Goal: Task Accomplishment & Management: Complete application form

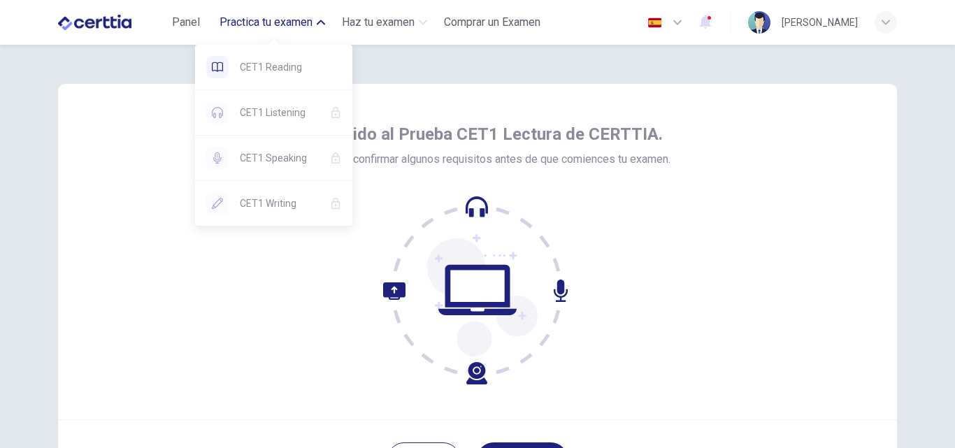
click at [282, 20] on span "Practica tu examen" at bounding box center [266, 22] width 93 height 17
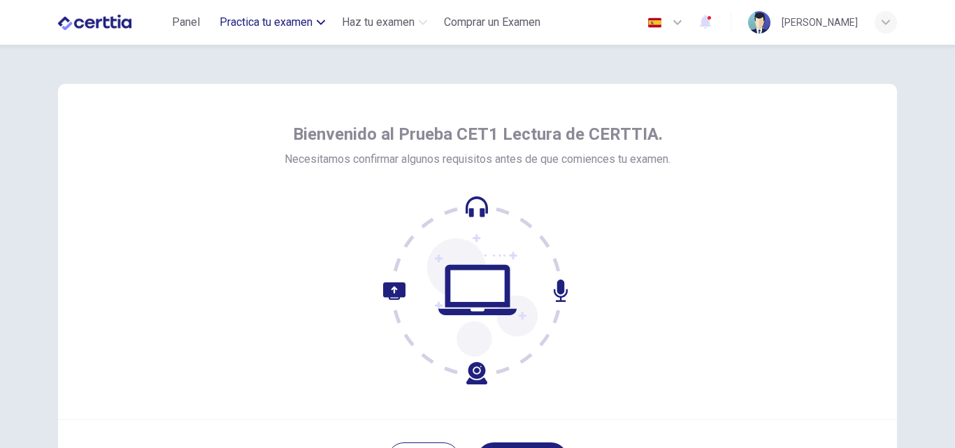
click at [282, 20] on span "Practica tu examen" at bounding box center [266, 22] width 93 height 17
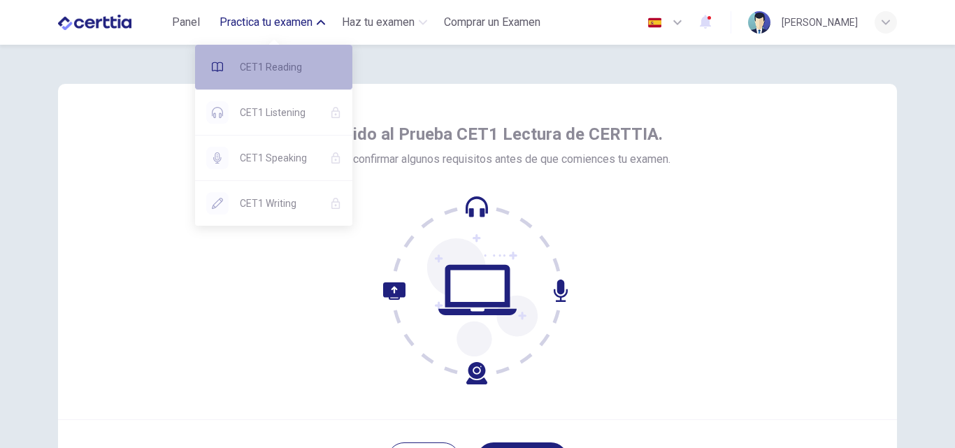
click at [285, 59] on span "CET1 Reading" at bounding box center [290, 67] width 101 height 17
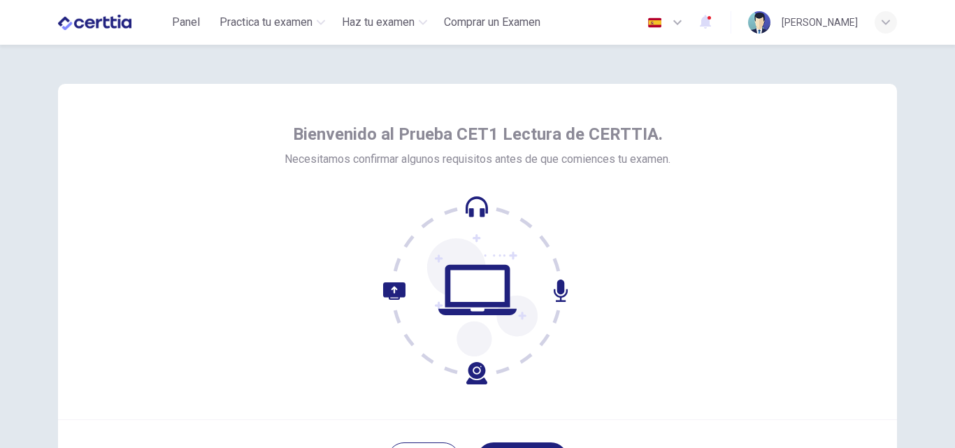
click at [383, 286] on icon at bounding box center [477, 290] width 189 height 189
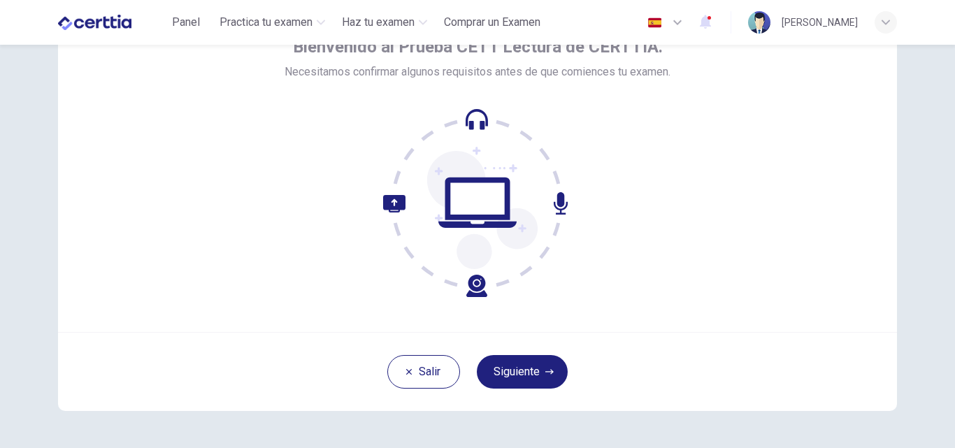
scroll to position [127, 0]
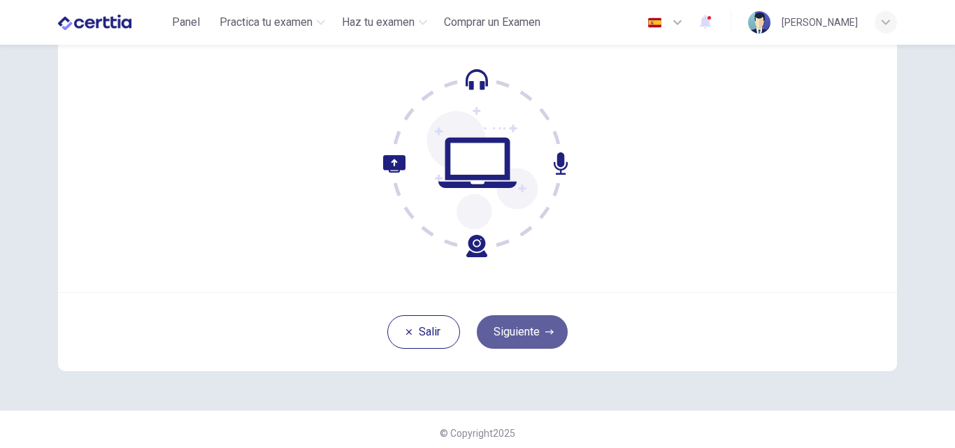
click at [522, 337] on button "Siguiente" at bounding box center [522, 332] width 91 height 34
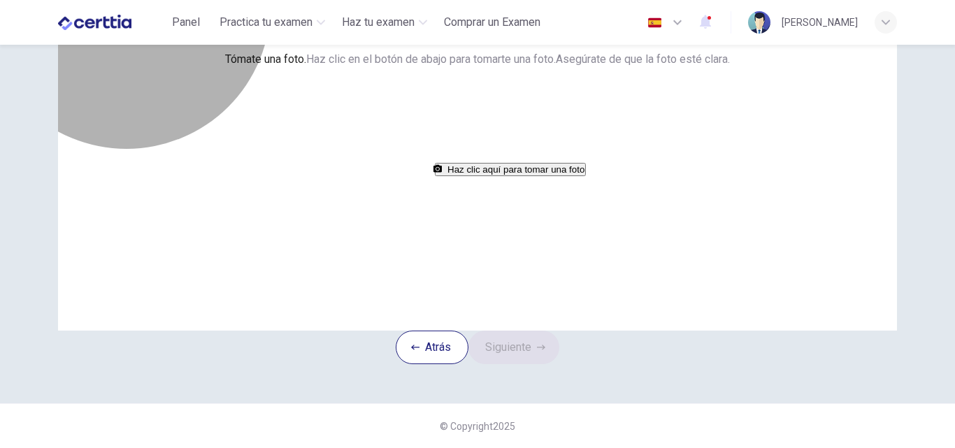
click at [438, 176] on button "Haz clic aquí para [PERSON_NAME] una foto" at bounding box center [510, 169] width 151 height 13
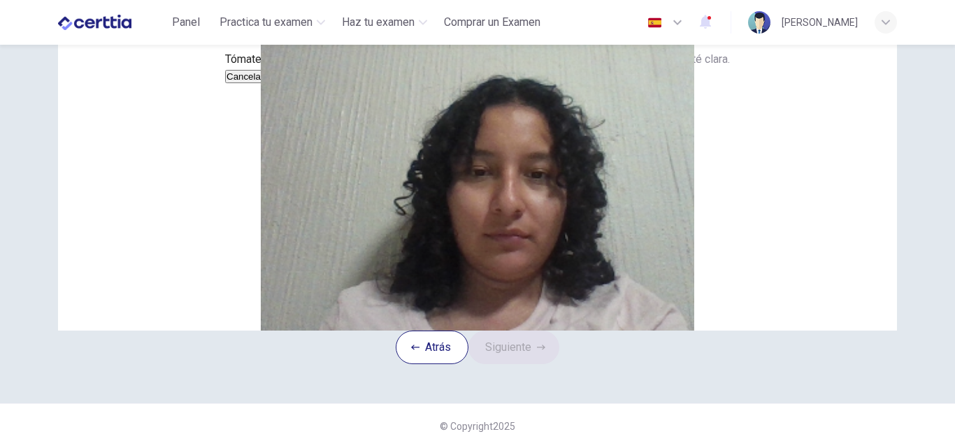
click at [265, 83] on button "Cancelar" at bounding box center [245, 76] width 40 height 13
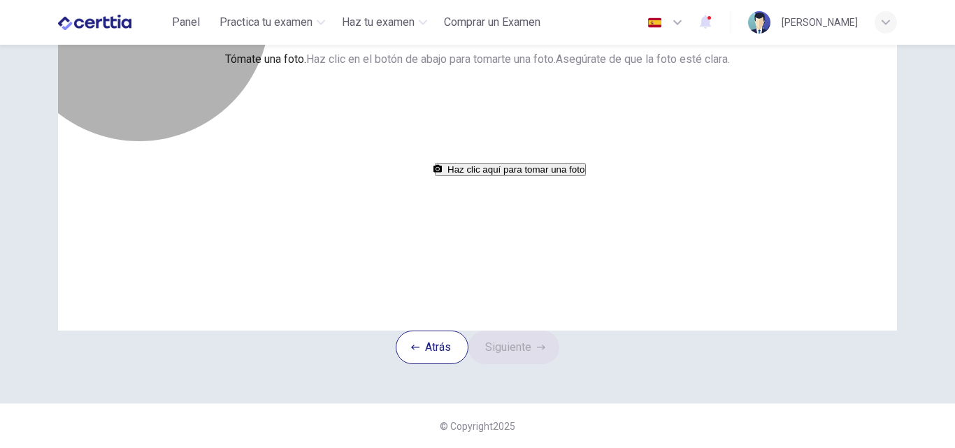
click at [450, 176] on button "Haz clic aquí para [PERSON_NAME] una foto" at bounding box center [510, 169] width 151 height 13
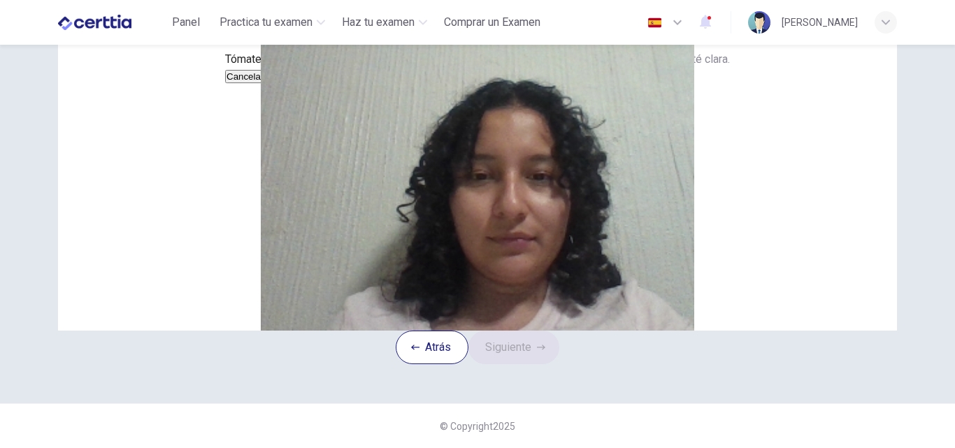
click at [265, 83] on button "Cancelar" at bounding box center [245, 76] width 40 height 13
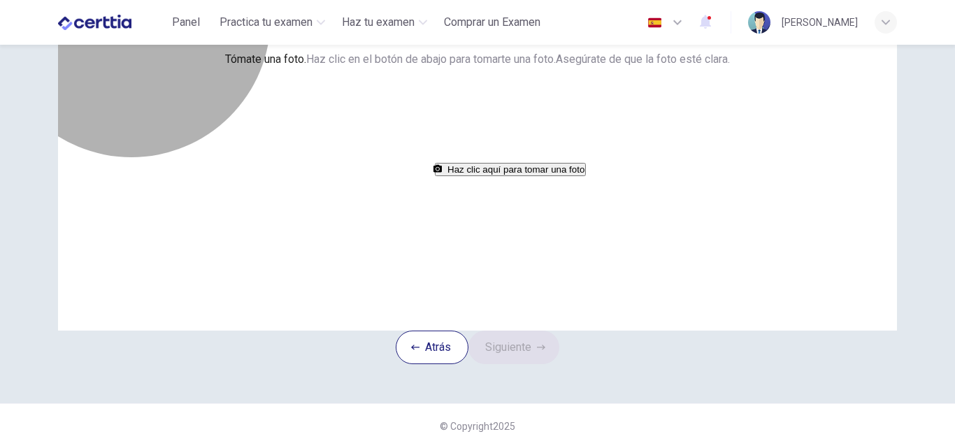
click at [443, 176] on button "Haz clic aquí para [PERSON_NAME] una foto" at bounding box center [510, 169] width 151 height 13
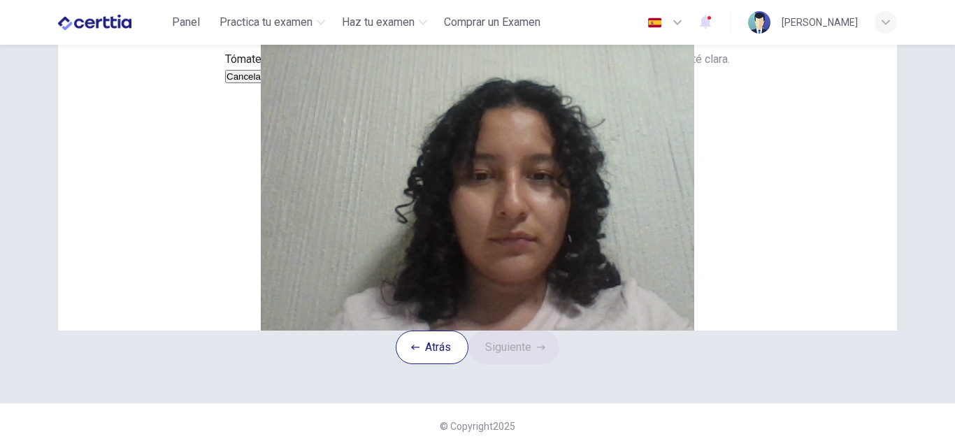
click at [302, 83] on button "Guardar" at bounding box center [283, 76] width 37 height 13
click at [525, 364] on button "Siguiente" at bounding box center [513, 348] width 91 height 34
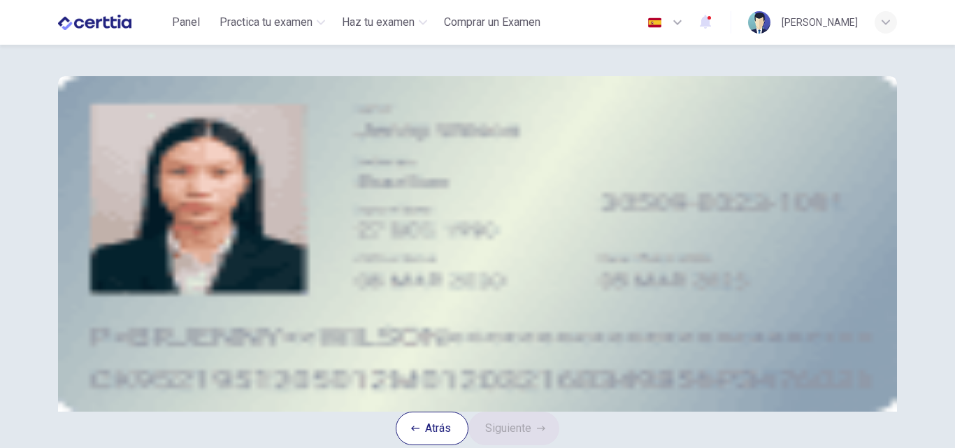
scroll to position [0, 0]
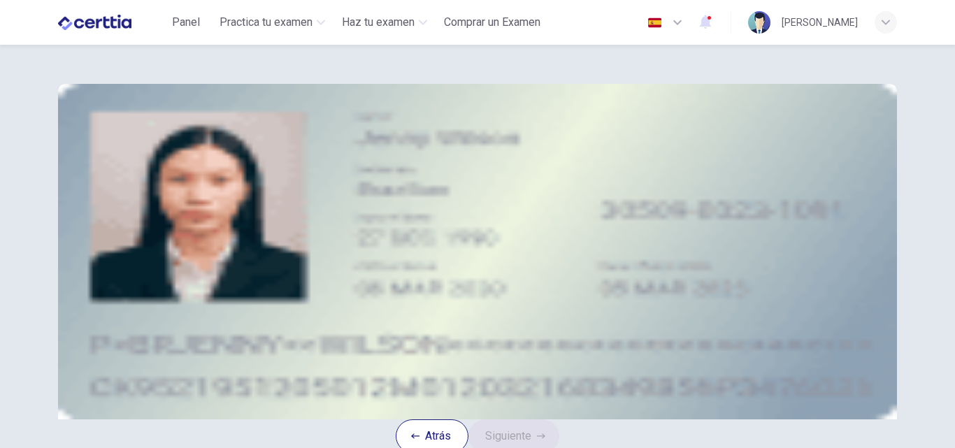
click at [350, 190] on div "Subir imagen" at bounding box center [477, 181] width 632 height 17
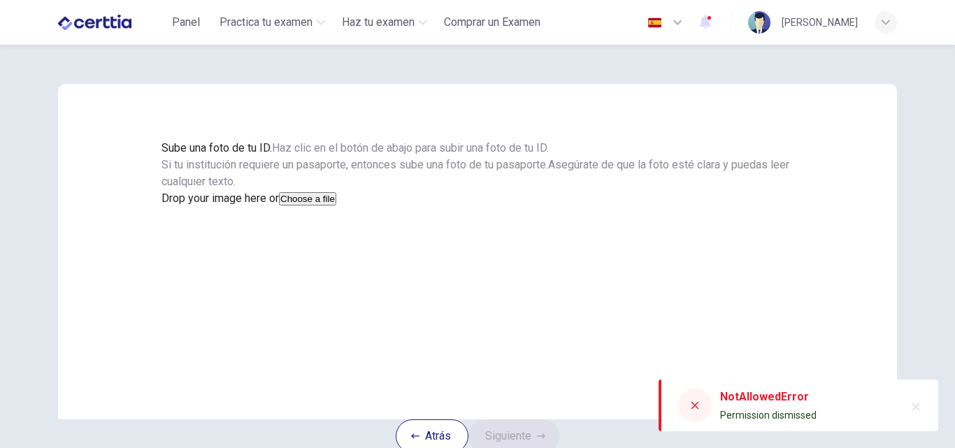
scroll to position [176, 0]
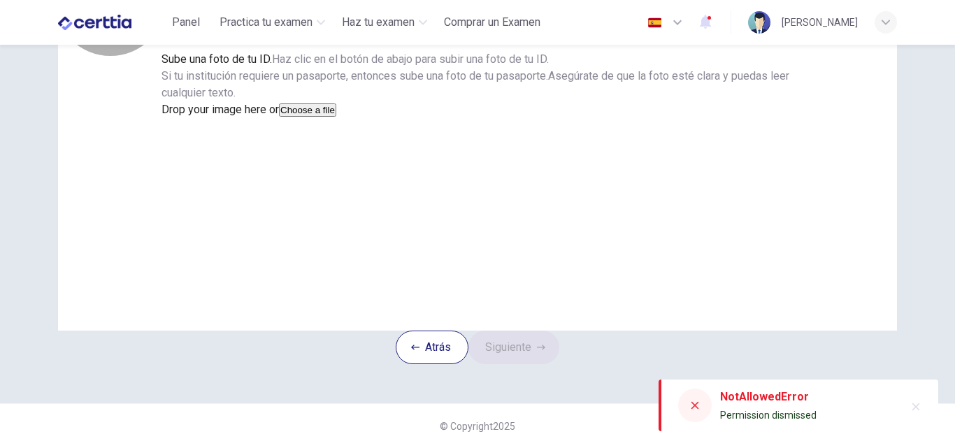
click at [336, 117] on button "Choose a file" at bounding box center [307, 109] width 57 height 13
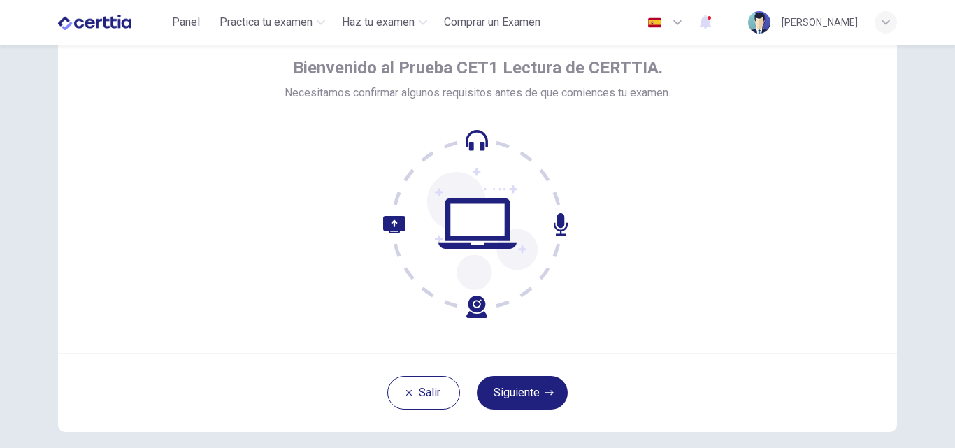
scroll to position [134, 0]
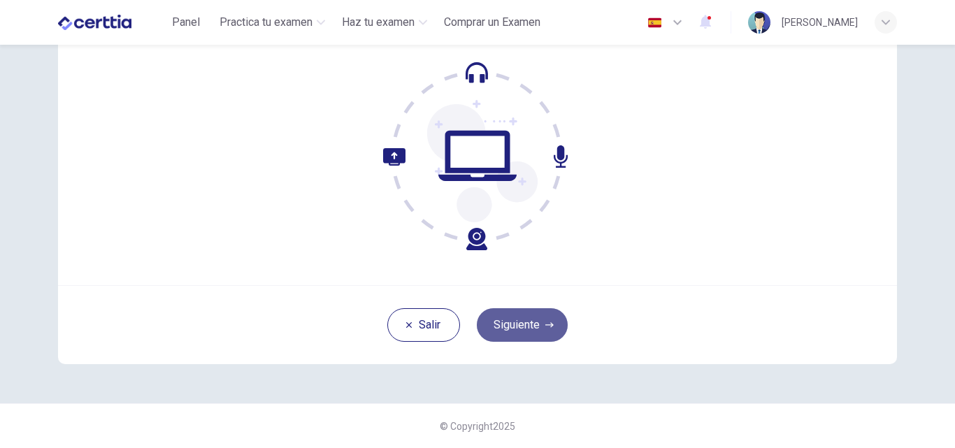
click at [532, 328] on button "Siguiente" at bounding box center [522, 325] width 91 height 34
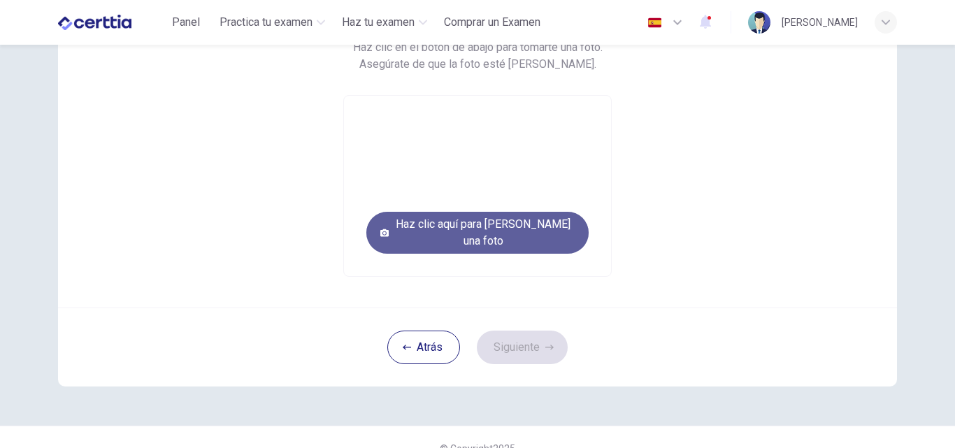
click at [484, 228] on button "Haz clic aquí para [PERSON_NAME] una foto" at bounding box center [477, 233] width 222 height 42
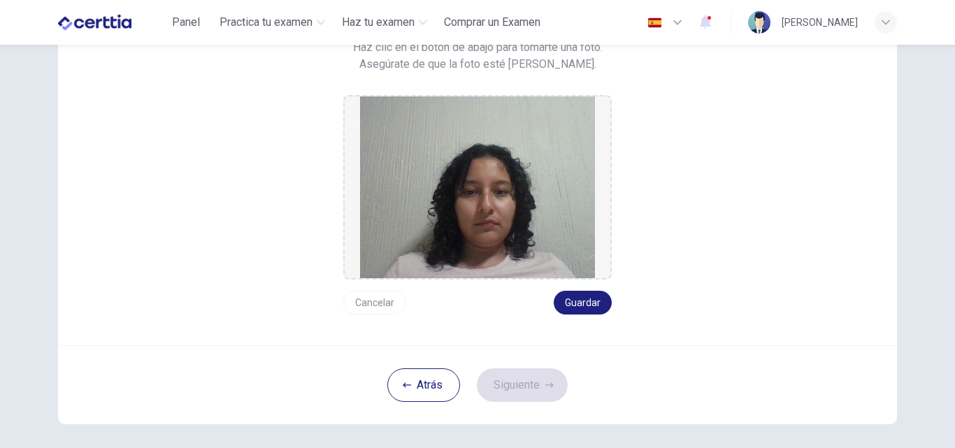
click at [587, 289] on div "Cancelar Guardar" at bounding box center [477, 297] width 268 height 35
click at [587, 299] on button "Guardar" at bounding box center [583, 303] width 58 height 24
click at [541, 371] on button "Siguiente" at bounding box center [522, 385] width 91 height 34
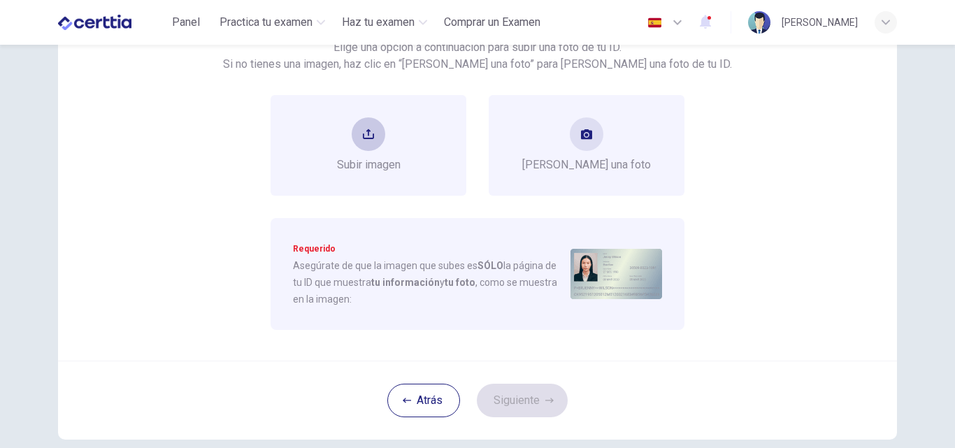
click at [391, 120] on div "Subir imagen" at bounding box center [369, 145] width 64 height 56
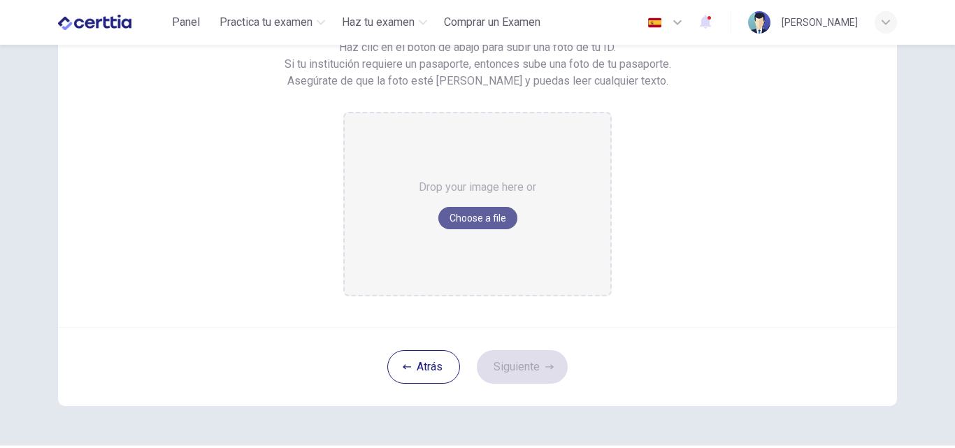
click at [461, 213] on button "Choose a file" at bounding box center [477, 218] width 79 height 22
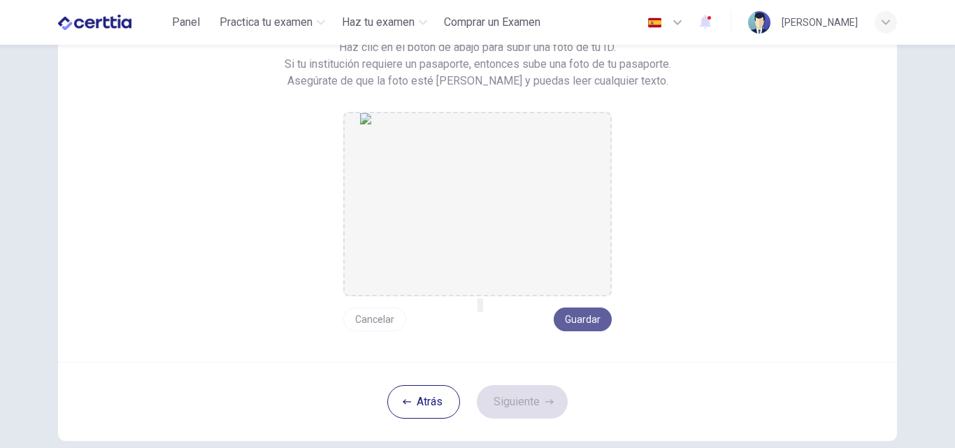
click at [565, 316] on button "Guardar" at bounding box center [583, 320] width 58 height 24
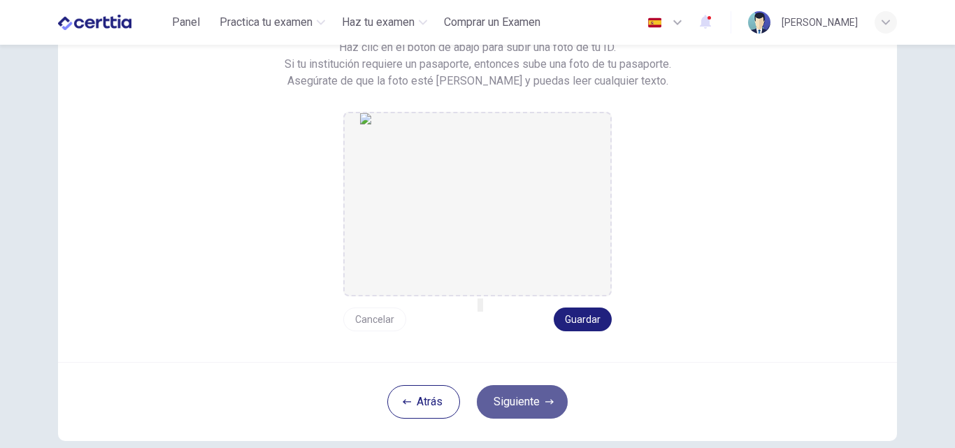
click at [545, 401] on icon "button" at bounding box center [549, 402] width 8 height 8
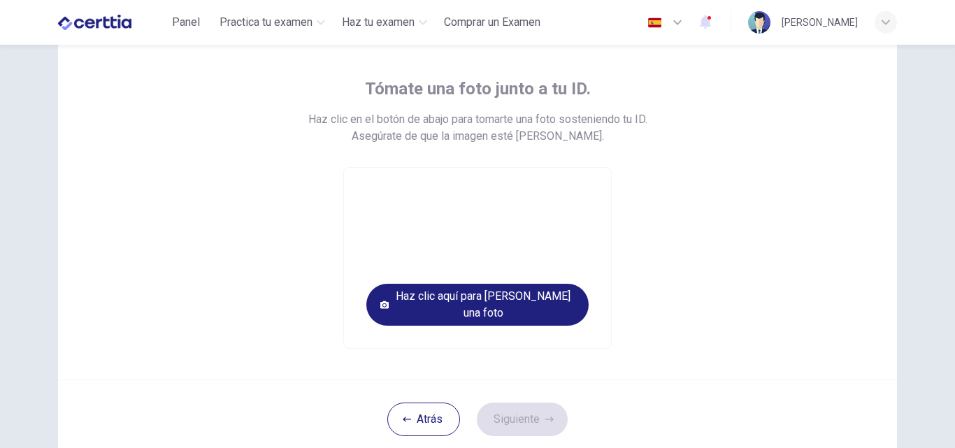
scroll to position [63, 0]
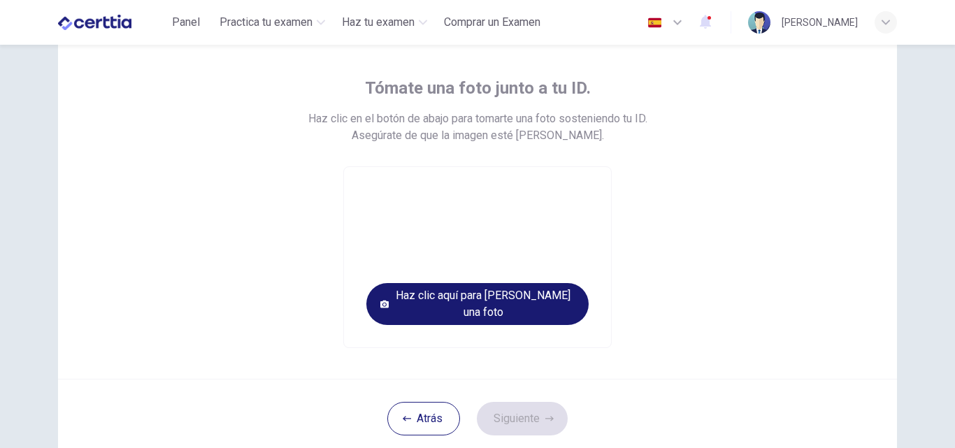
click at [493, 301] on button "Haz clic aquí para [PERSON_NAME] una foto" at bounding box center [477, 304] width 222 height 42
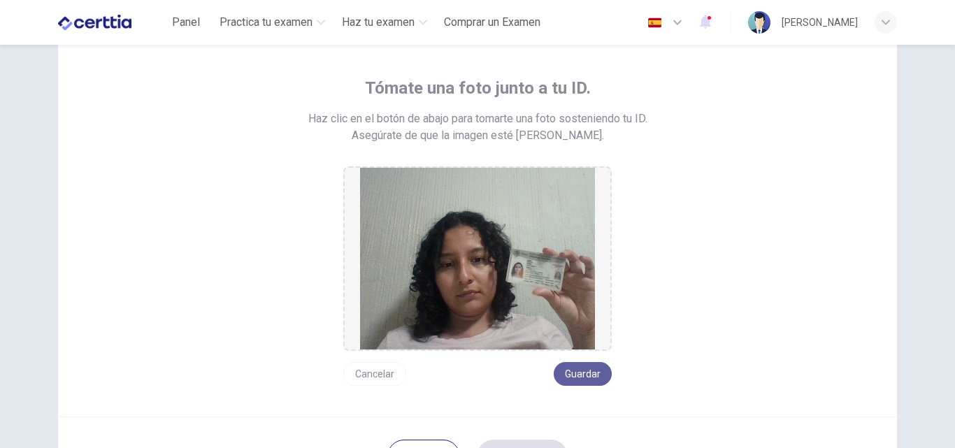
click at [591, 372] on button "Guardar" at bounding box center [583, 374] width 58 height 24
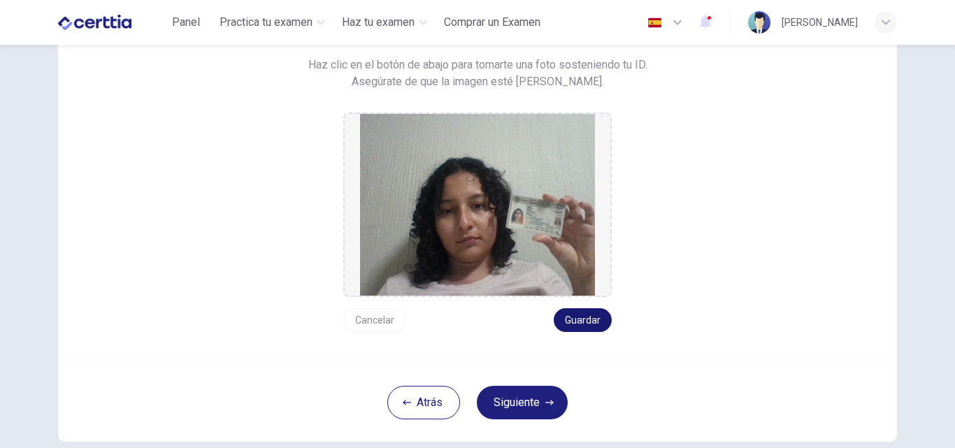
scroll to position [194, 0]
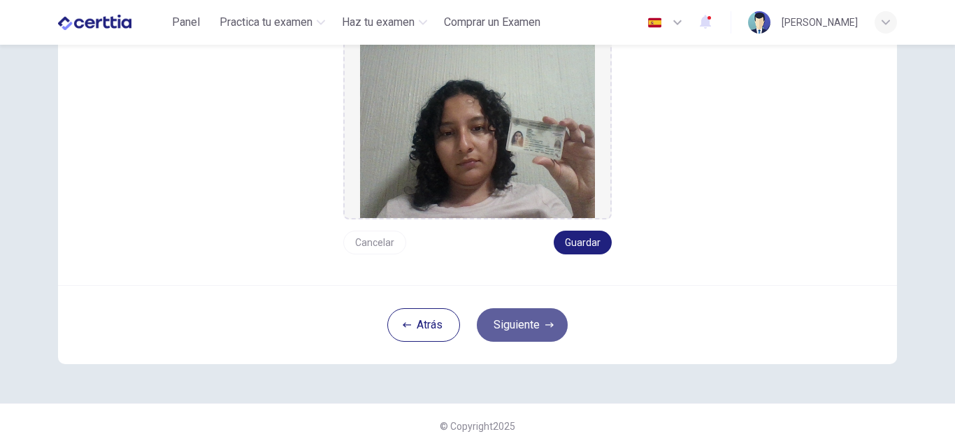
click at [548, 331] on button "Siguiente" at bounding box center [522, 325] width 91 height 34
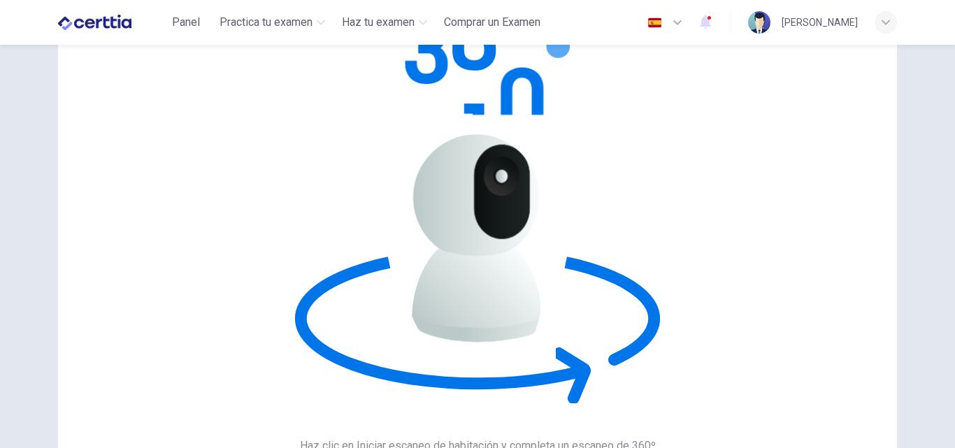
scroll to position [78, 0]
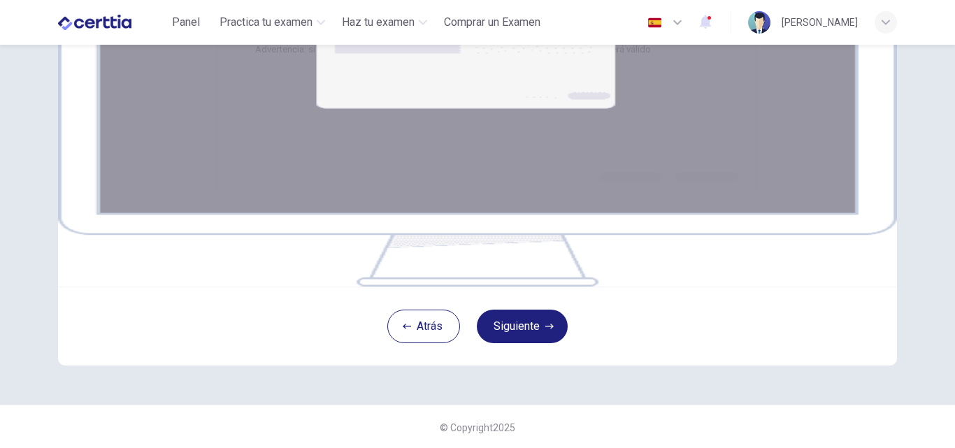
scroll to position [277, 0]
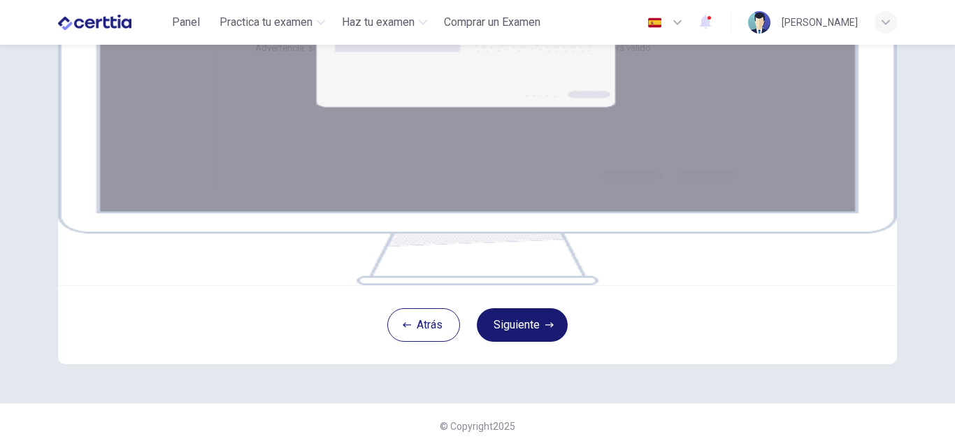
click at [549, 315] on button "Siguiente" at bounding box center [522, 325] width 91 height 34
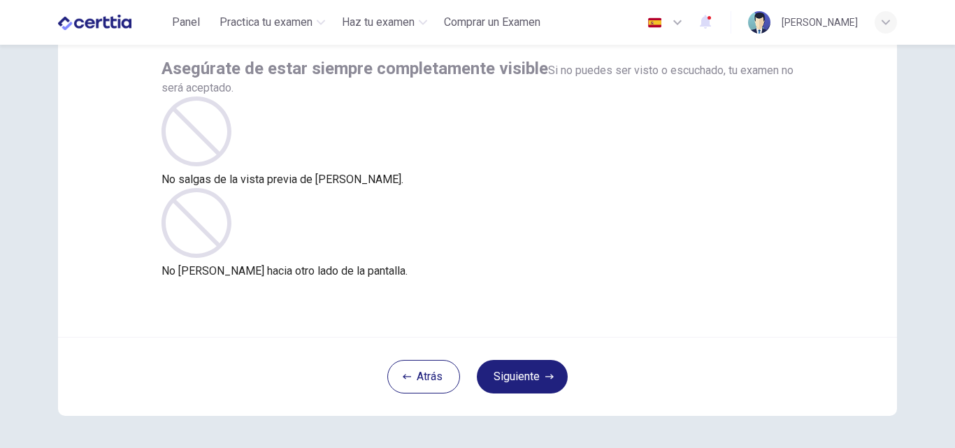
scroll to position [83, 0]
click at [532, 372] on button "Siguiente" at bounding box center [522, 376] width 91 height 34
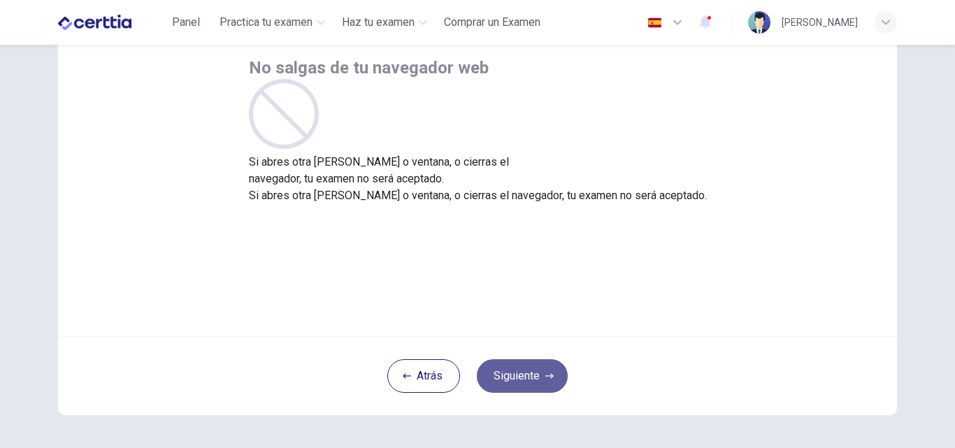
click at [518, 364] on button "Siguiente" at bounding box center [522, 376] width 91 height 34
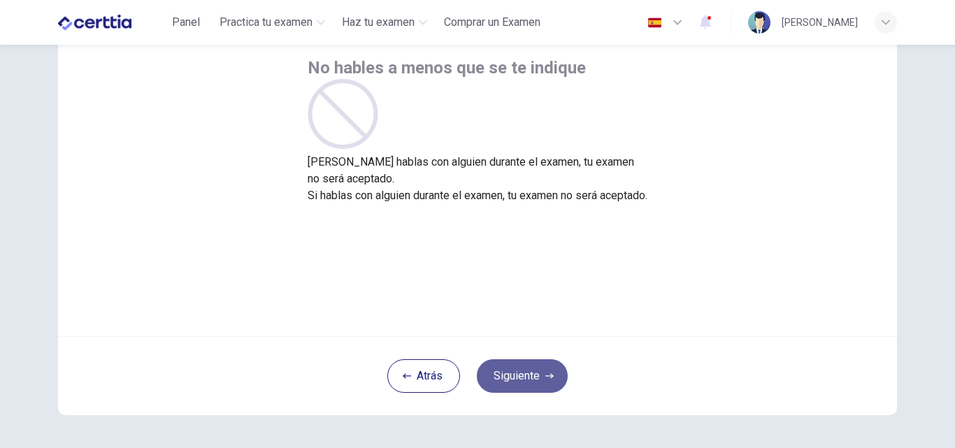
click at [519, 367] on button "Siguiente" at bounding box center [522, 376] width 91 height 34
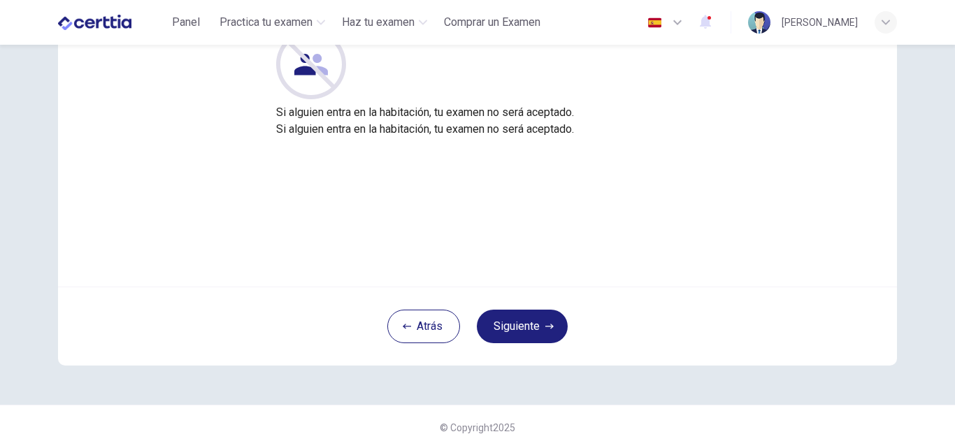
scroll to position [134, 0]
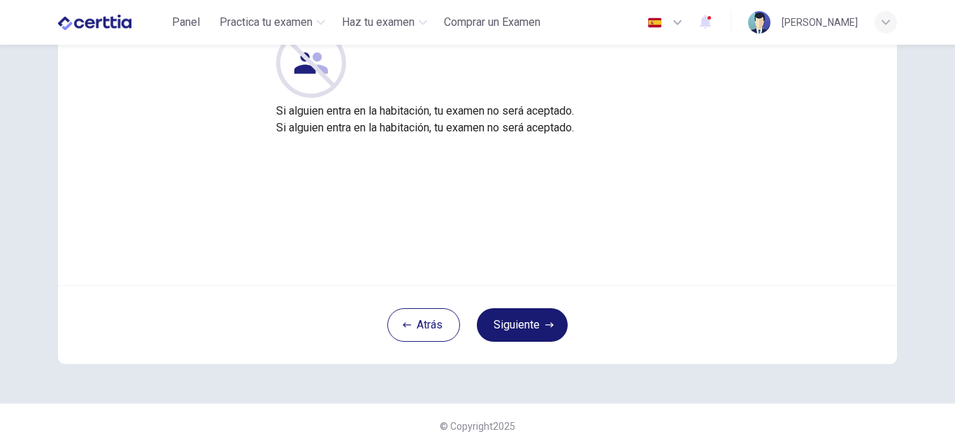
click at [509, 312] on button "Siguiente" at bounding box center [522, 325] width 91 height 34
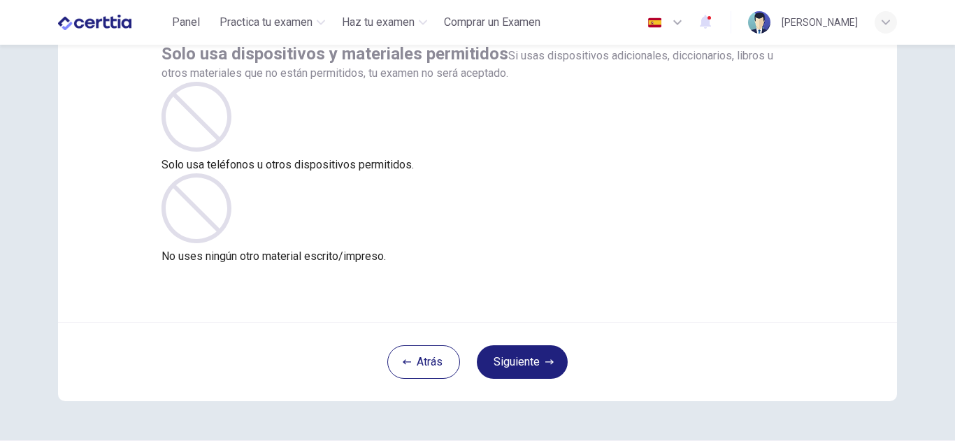
scroll to position [99, 0]
click at [518, 357] on button "Siguiente" at bounding box center [522, 360] width 91 height 34
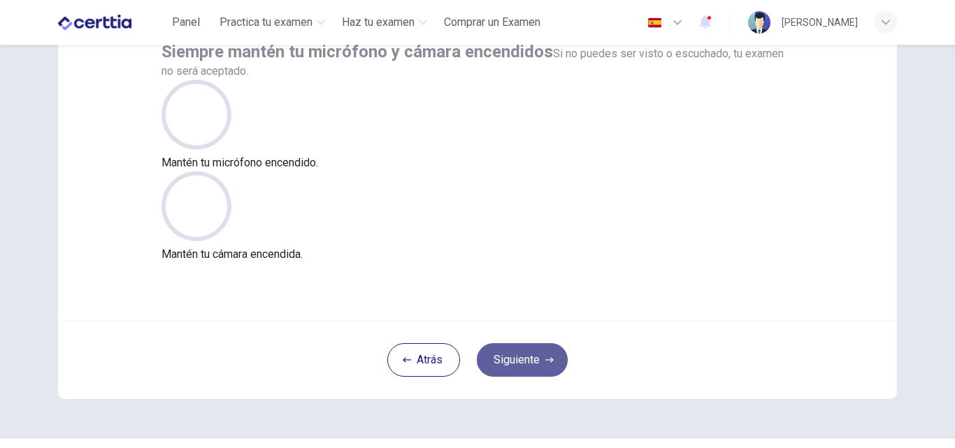
click at [533, 369] on button "Siguiente" at bounding box center [522, 360] width 91 height 34
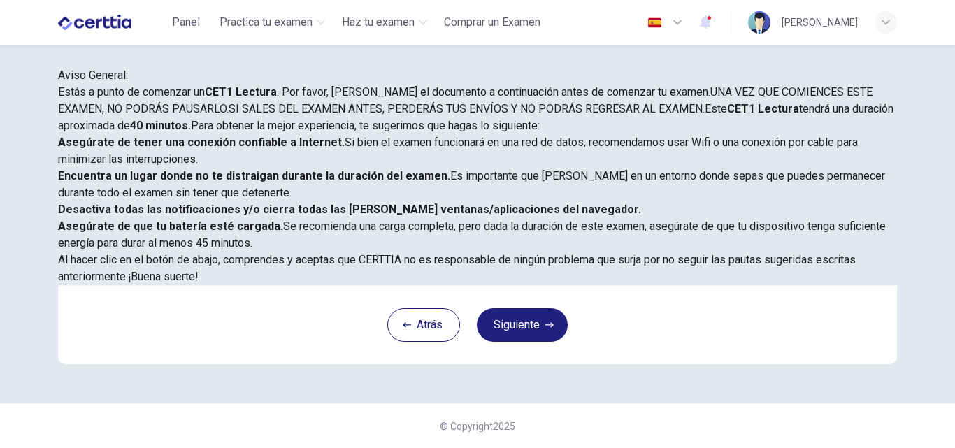
scroll to position [0, 0]
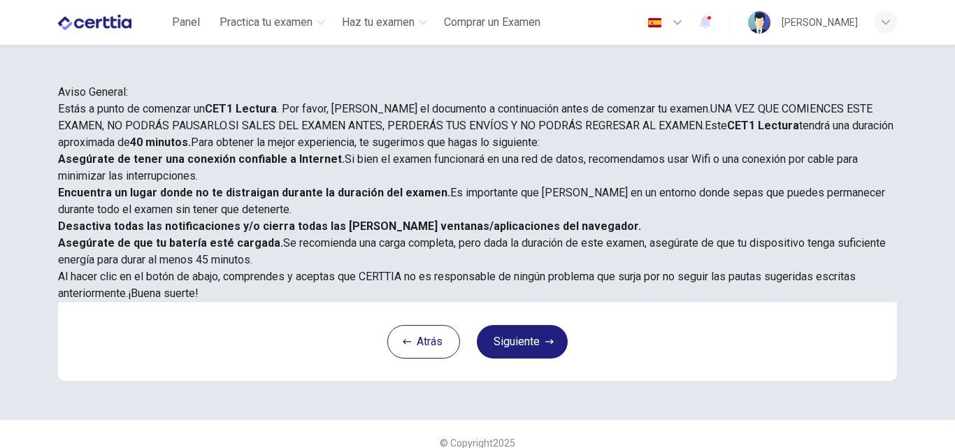
click at [526, 182] on span "Asegúrate de tener una conexión confiable a Internet. Si bien el examen funcion…" at bounding box center [458, 167] width 800 height 30
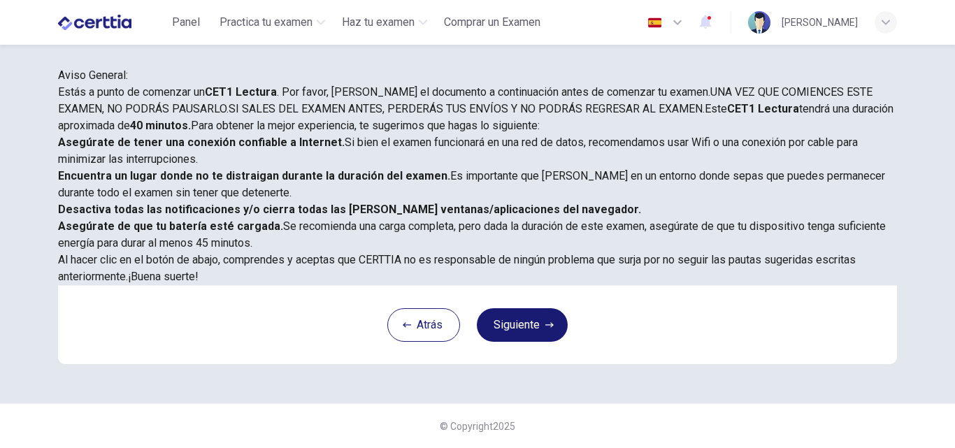
click at [512, 320] on button "Siguiente" at bounding box center [522, 325] width 91 height 34
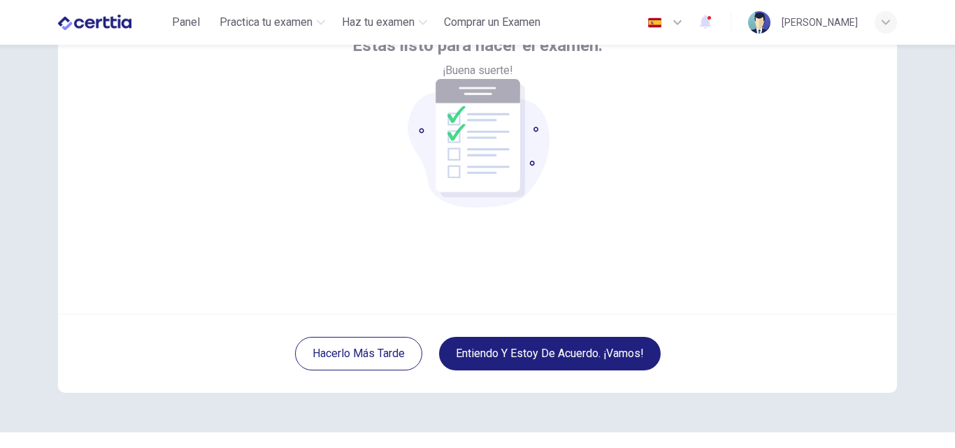
scroll to position [134, 0]
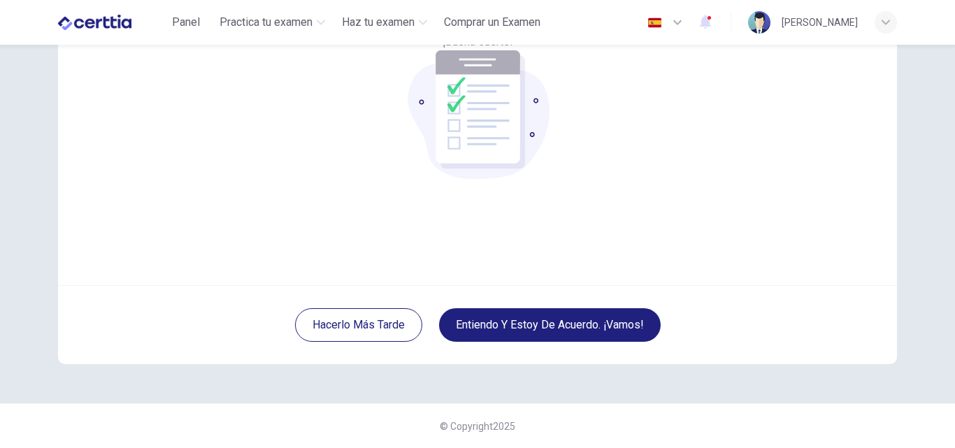
click at [498, 242] on div "Estás listo para hacer el examen. ¡Buena suerte!" at bounding box center [477, 118] width 839 height 336
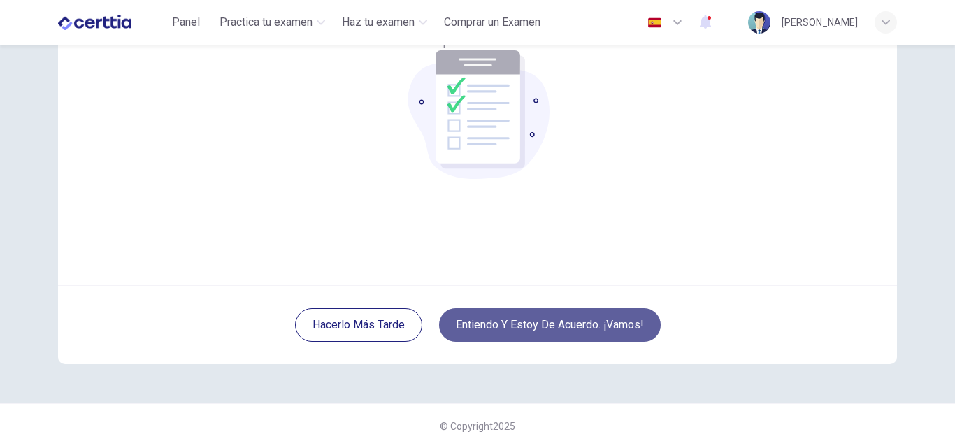
click at [519, 319] on button "Entiendo y estoy de acuerdo. ¡Vamos!" at bounding box center [550, 325] width 222 height 34
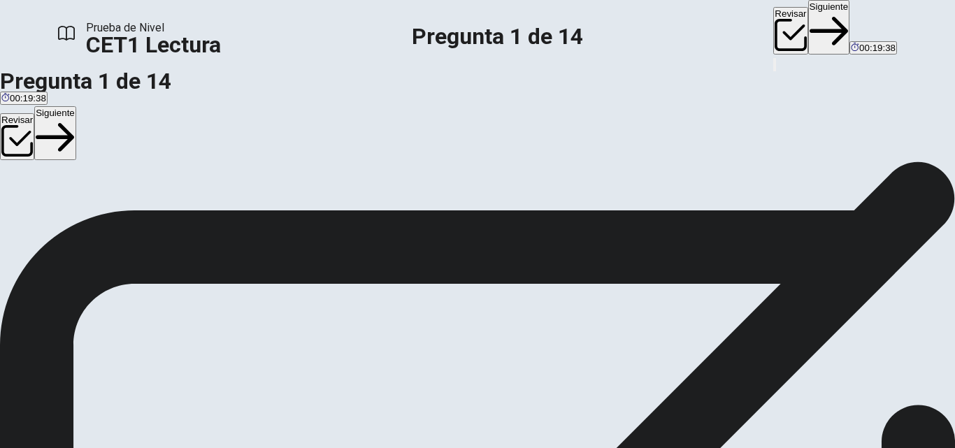
scroll to position [124, 0]
click at [808, 19] on button "Siguiente" at bounding box center [829, 27] width 42 height 55
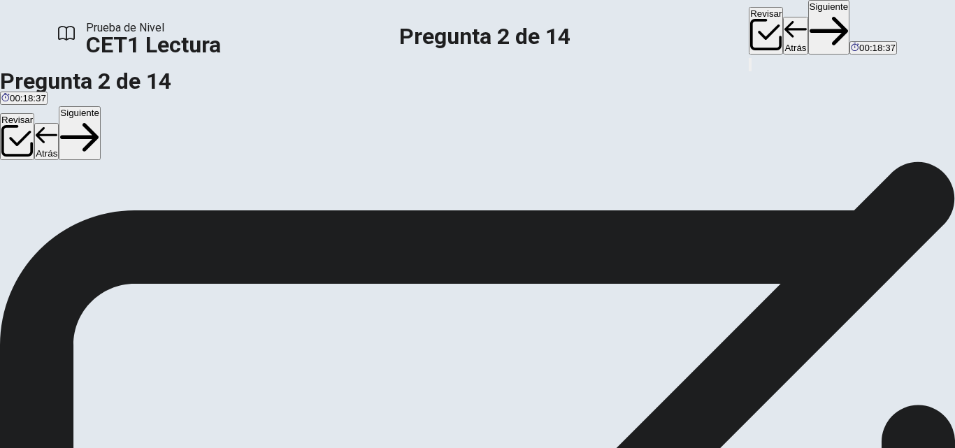
click at [808, 20] on button "Siguiente" at bounding box center [829, 27] width 42 height 55
click at [808, 23] on button "Siguiente" at bounding box center [829, 27] width 42 height 55
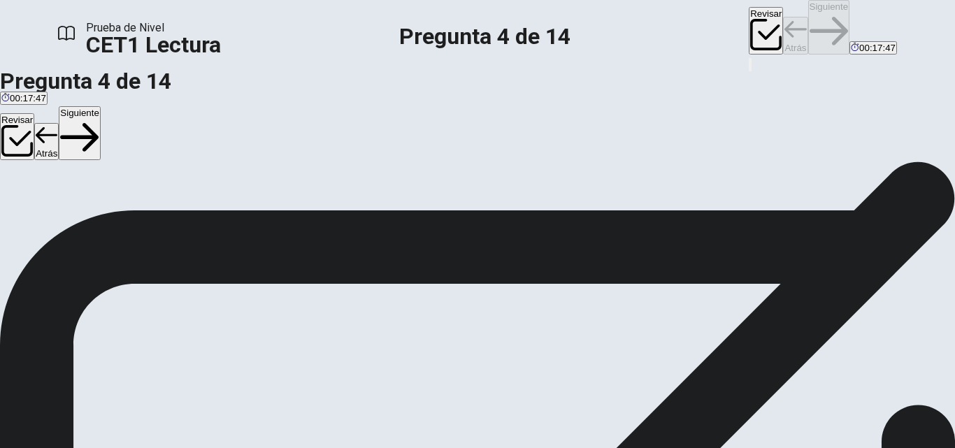
click at [749, 23] on div "Revisar Atrás Siguiente 00:17:47" at bounding box center [823, 28] width 148 height 56
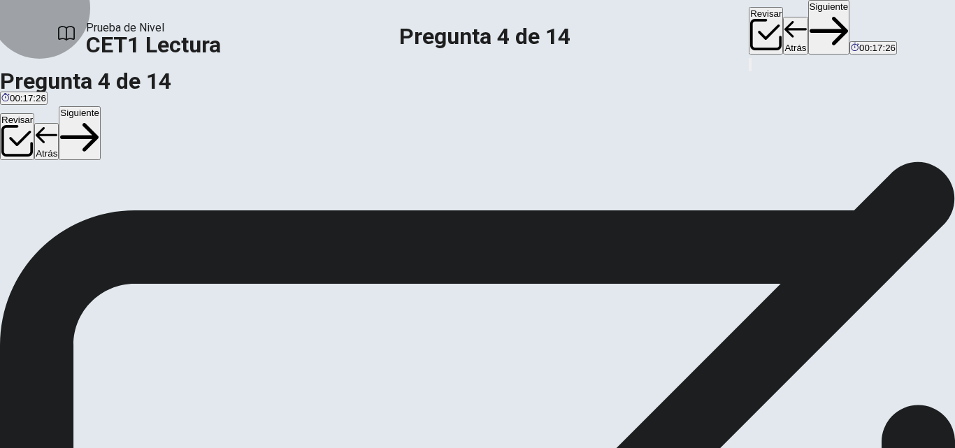
click at [808, 17] on button "Siguiente" at bounding box center [829, 27] width 42 height 55
click at [808, 30] on button "Siguiente" at bounding box center [829, 27] width 42 height 55
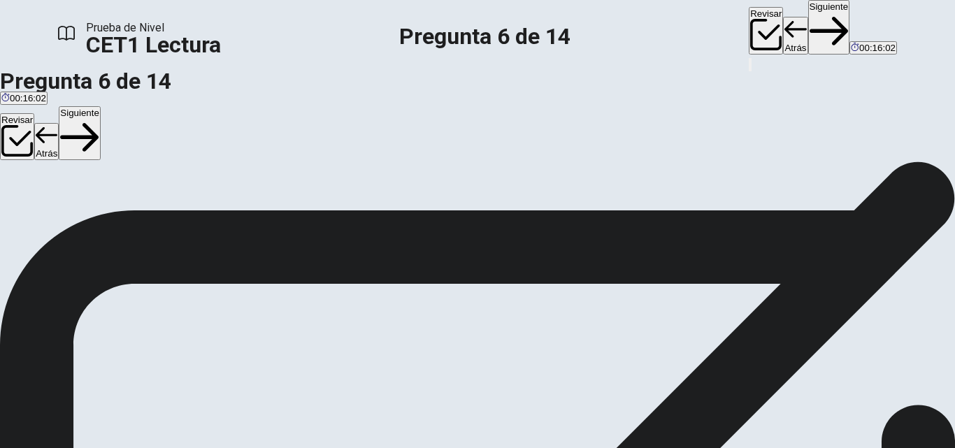
click at [808, 21] on button "Siguiente" at bounding box center [829, 27] width 42 height 55
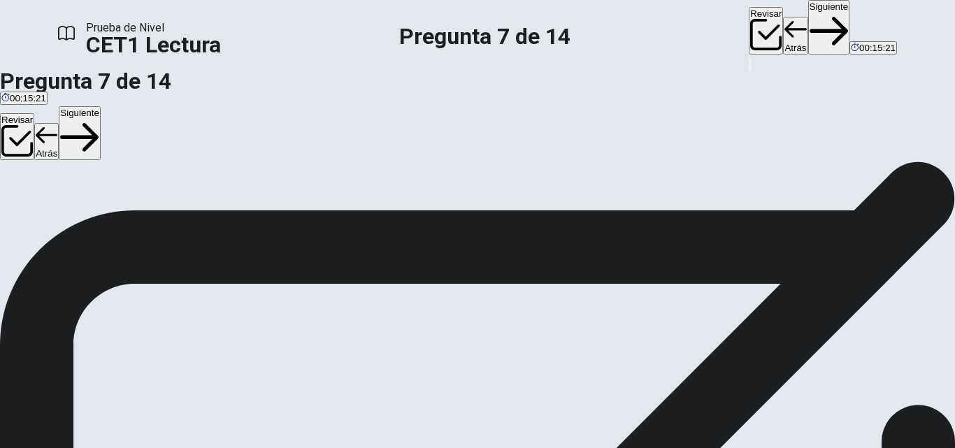
click at [808, 21] on button "Siguiente" at bounding box center [829, 27] width 42 height 55
click at [783, 17] on button "Atrás" at bounding box center [795, 35] width 24 height 37
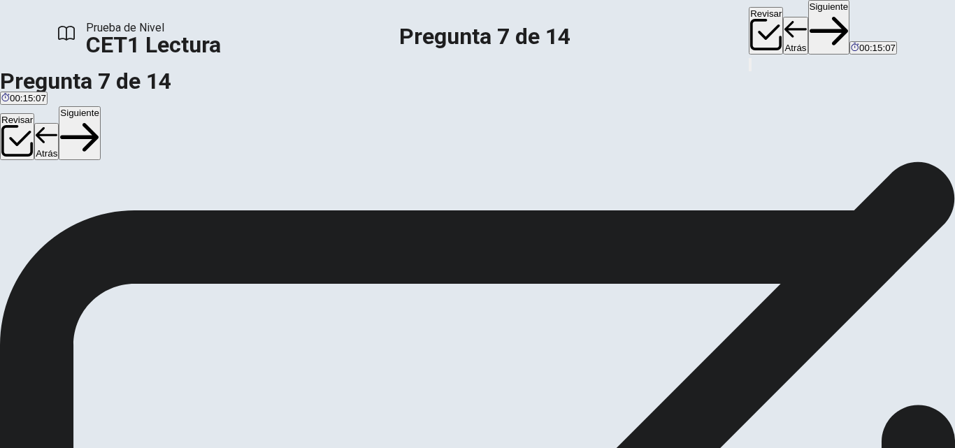
click at [808, 26] on button "Siguiente" at bounding box center [829, 27] width 42 height 55
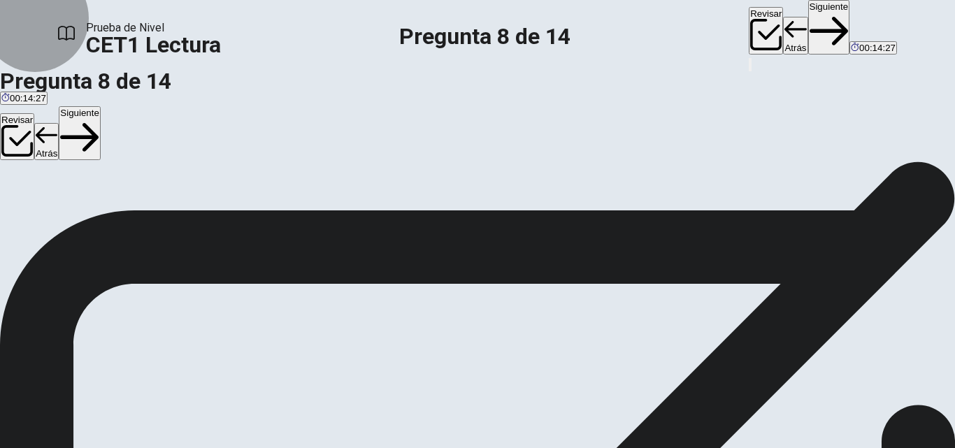
click at [808, 28] on button "Siguiente" at bounding box center [829, 27] width 42 height 55
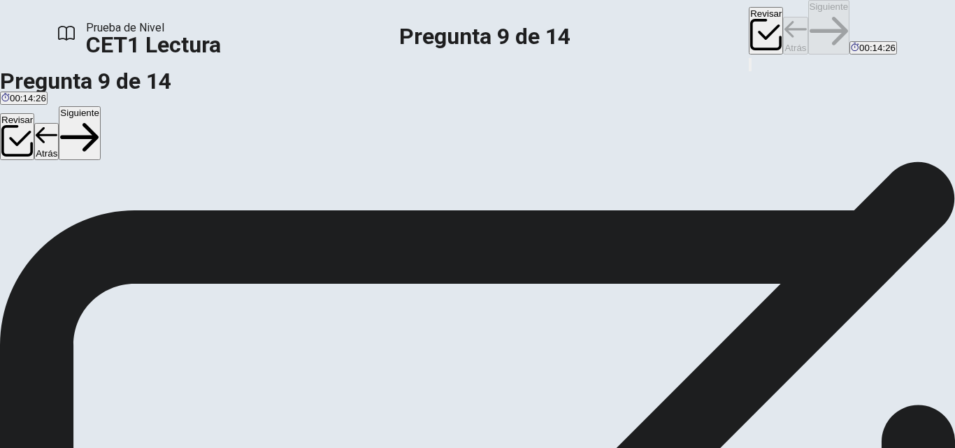
scroll to position [87, 0]
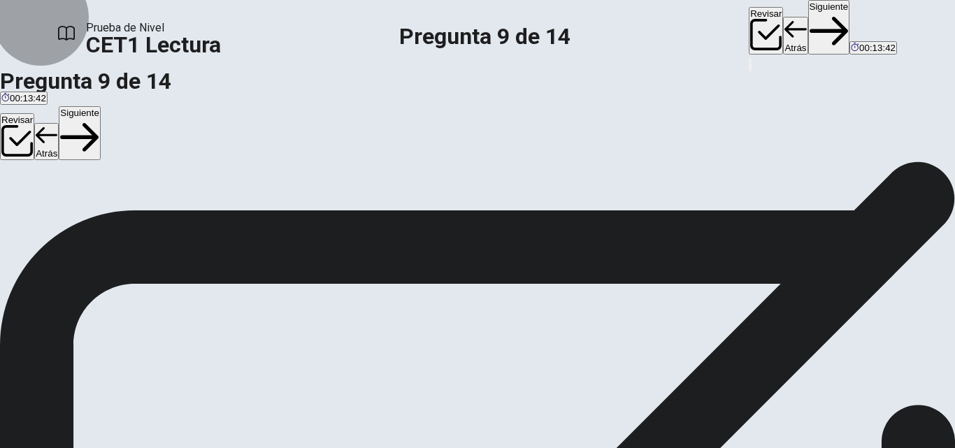
click at [808, 27] on button "Siguiente" at bounding box center [829, 27] width 42 height 55
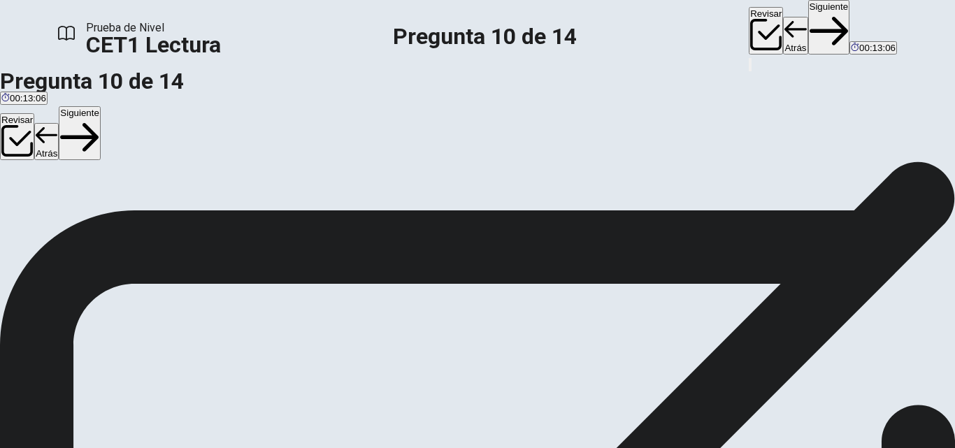
scroll to position [0, 0]
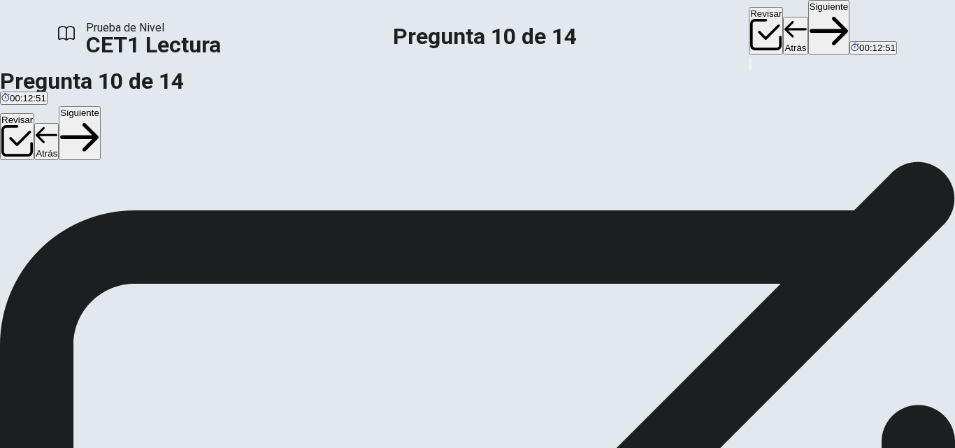
click at [808, 26] on button "Siguiente" at bounding box center [829, 27] width 42 height 55
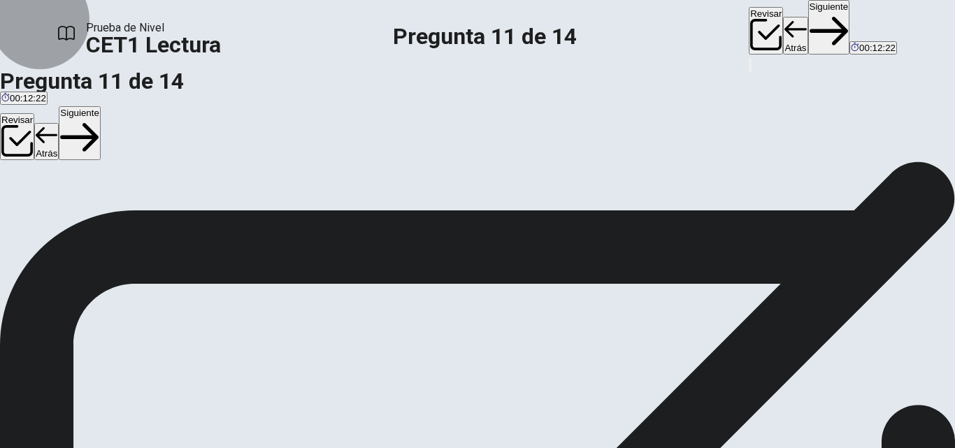
click at [808, 29] on button "Siguiente" at bounding box center [829, 27] width 42 height 55
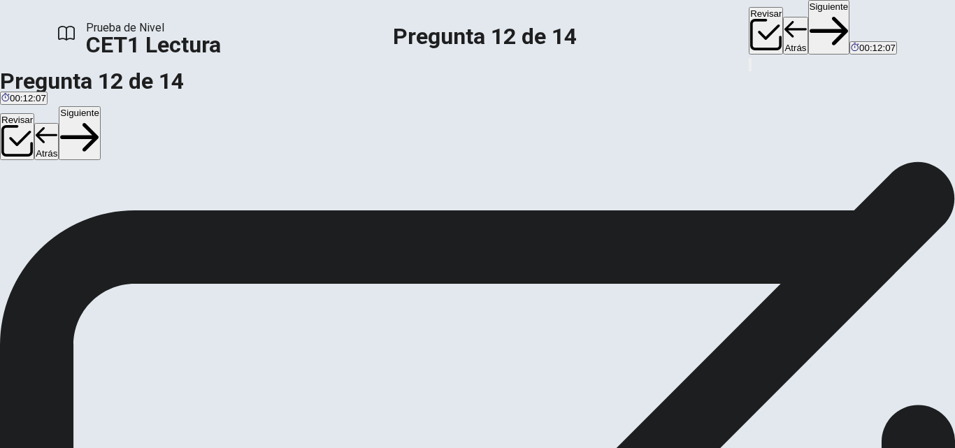
scroll to position [40, 0]
click at [808, 27] on button "Siguiente" at bounding box center [829, 27] width 42 height 55
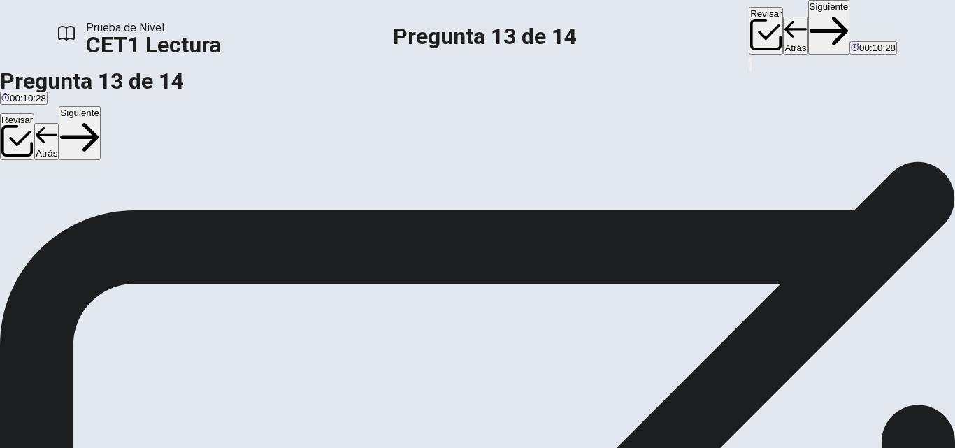
scroll to position [0, 0]
click at [808, 29] on button "Siguiente" at bounding box center [829, 27] width 42 height 55
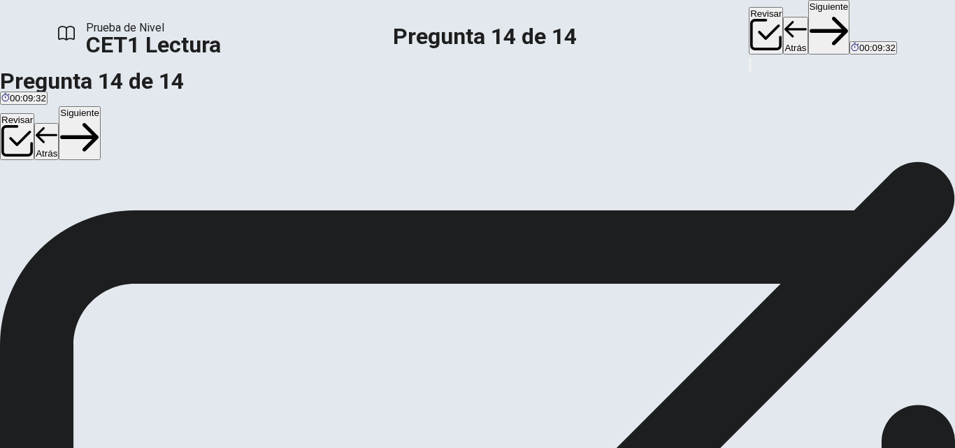
scroll to position [68, 0]
drag, startPoint x: 162, startPoint y: 231, endPoint x: 408, endPoint y: 215, distance: 245.9
drag, startPoint x: 222, startPoint y: 338, endPoint x: 378, endPoint y: 273, distance: 169.2
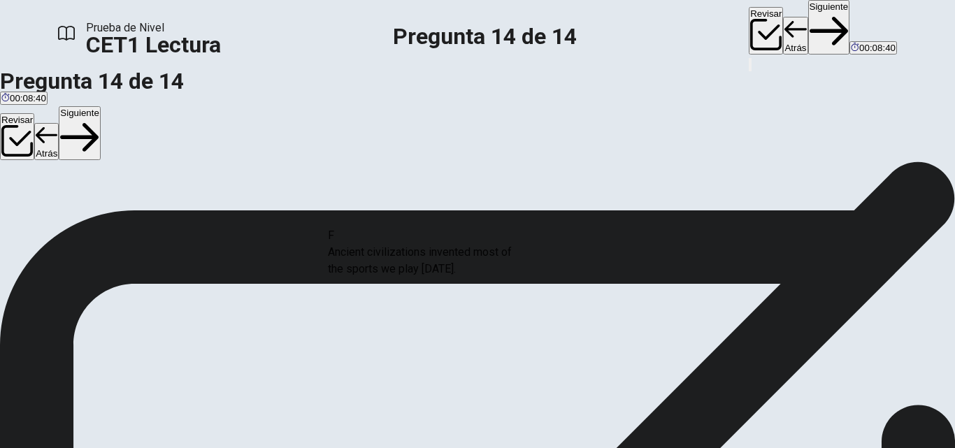
drag, startPoint x: 118, startPoint y: 351, endPoint x: 368, endPoint y: 272, distance: 261.8
drag, startPoint x: 185, startPoint y: 206, endPoint x: 403, endPoint y: 243, distance: 220.6
drag, startPoint x: 213, startPoint y: 209, endPoint x: 450, endPoint y: 292, distance: 251.2
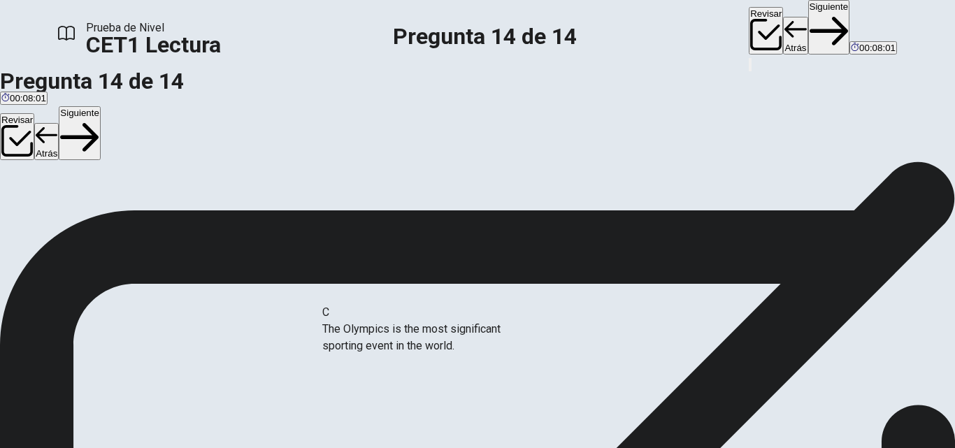
drag, startPoint x: 215, startPoint y: 218, endPoint x: 484, endPoint y: 388, distance: 318.3
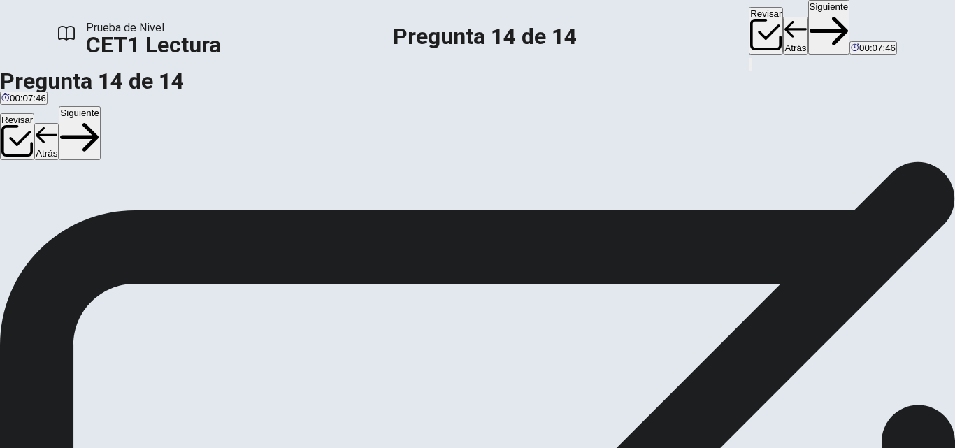
scroll to position [42, 0]
drag, startPoint x: 197, startPoint y: 336, endPoint x: 551, endPoint y: 221, distance: 371.9
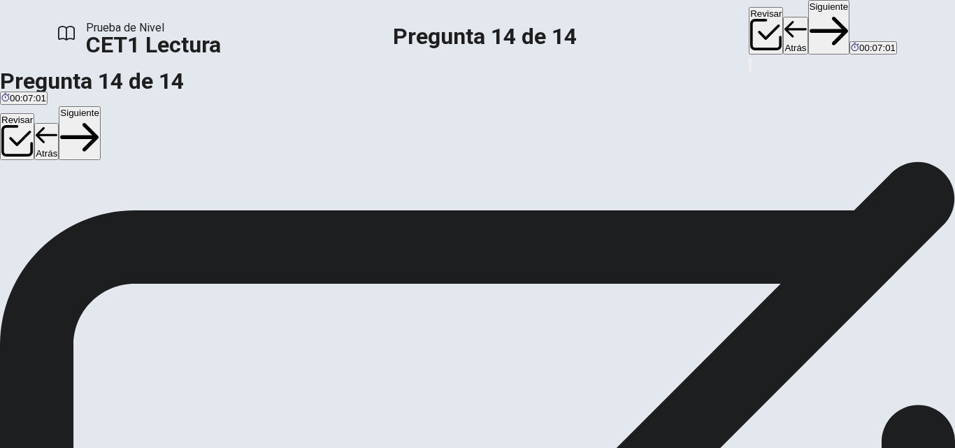
drag, startPoint x: 322, startPoint y: 181, endPoint x: 522, endPoint y: 192, distance: 200.9
click at [783, 27] on button "Atrás" at bounding box center [795, 35] width 24 height 37
click at [783, 31] on button "Atrás" at bounding box center [795, 35] width 24 height 37
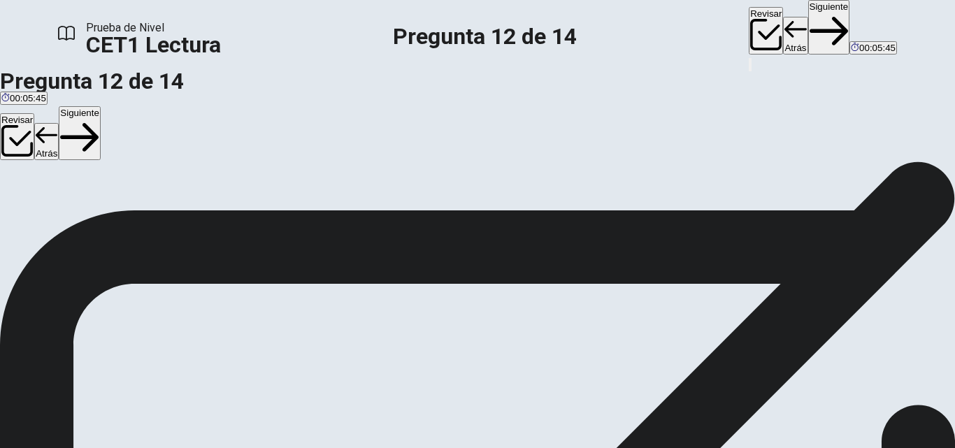
scroll to position [253, 0]
click at [783, 24] on button "Atrás" at bounding box center [795, 35] width 24 height 37
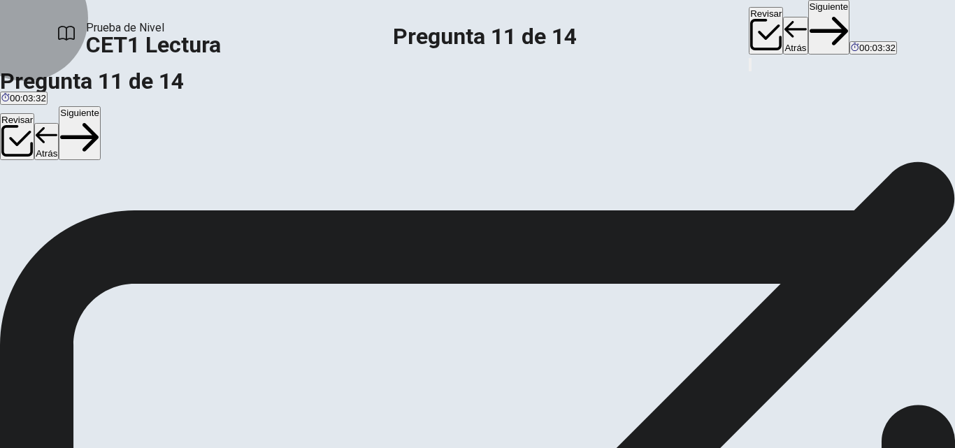
click at [808, 28] on button "Siguiente" at bounding box center [829, 27] width 42 height 55
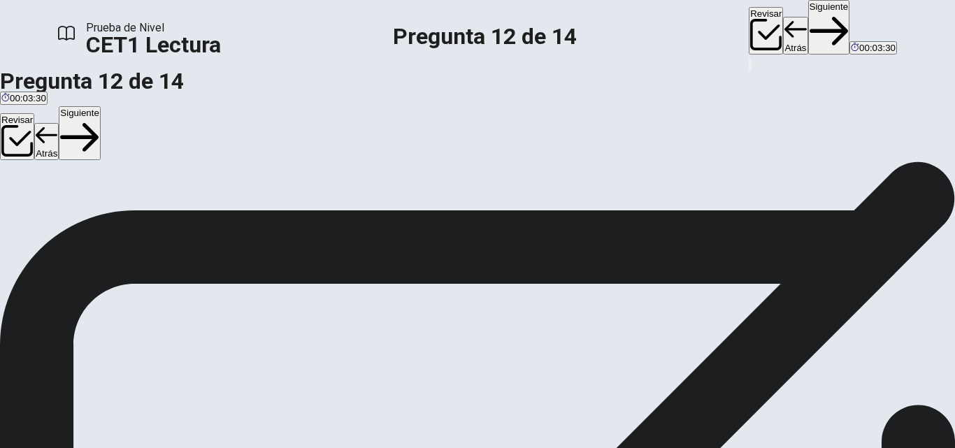
scroll to position [258, 0]
click at [783, 24] on button "Atrás" at bounding box center [795, 35] width 24 height 37
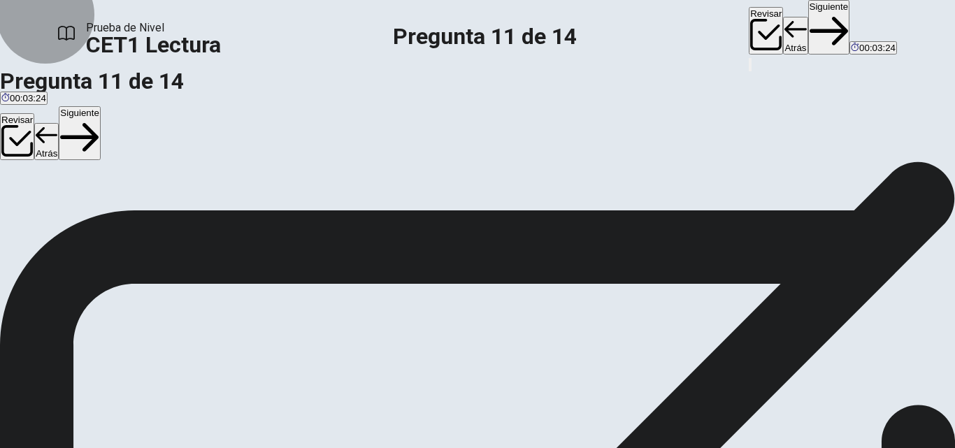
click at [783, 24] on button "Atrás" at bounding box center [795, 35] width 24 height 37
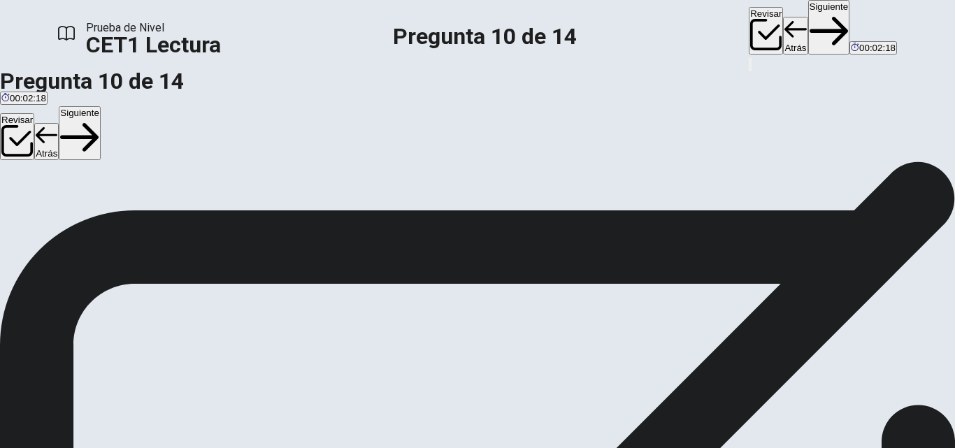
scroll to position [8, 0]
click at [783, 21] on button "Atrás" at bounding box center [795, 35] width 24 height 37
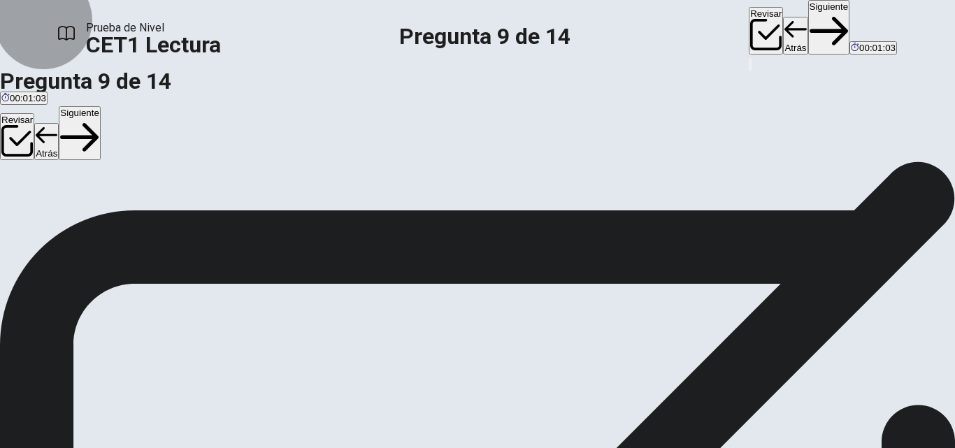
click at [783, 30] on button "Atrás" at bounding box center [795, 35] width 24 height 37
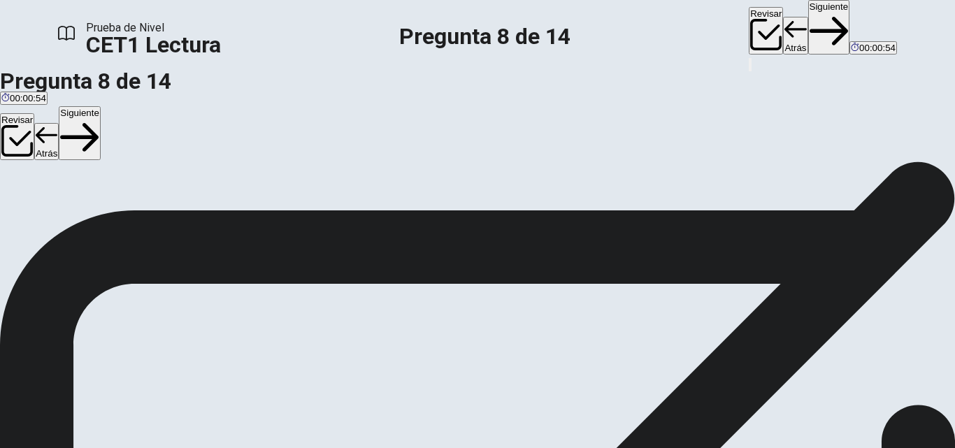
scroll to position [175, 0]
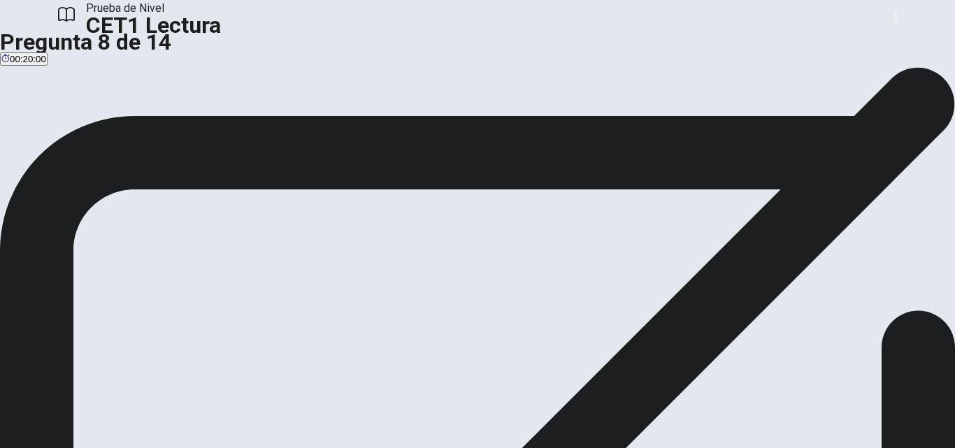
scroll to position [61, 0]
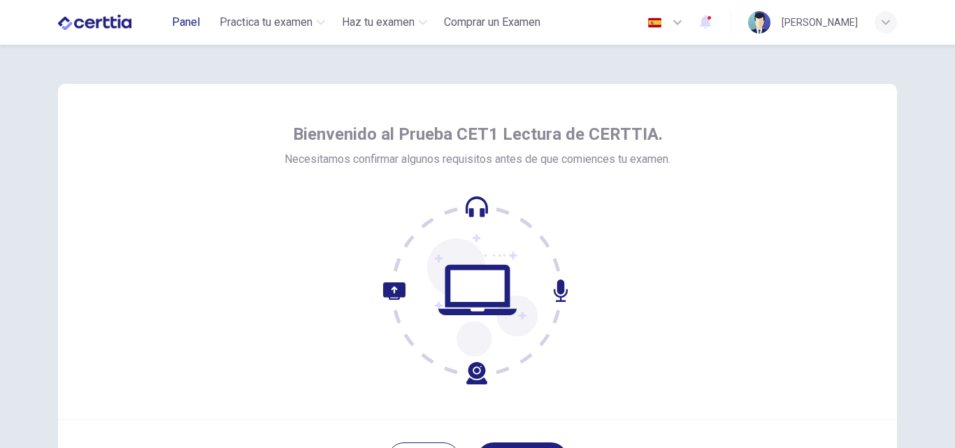
click at [197, 22] on span "Panel" at bounding box center [186, 22] width 28 height 17
click at [197, 24] on span "Panel" at bounding box center [186, 22] width 28 height 17
click at [196, 28] on span "Panel" at bounding box center [186, 22] width 28 height 17
click at [187, 19] on span "Panel" at bounding box center [186, 22] width 28 height 17
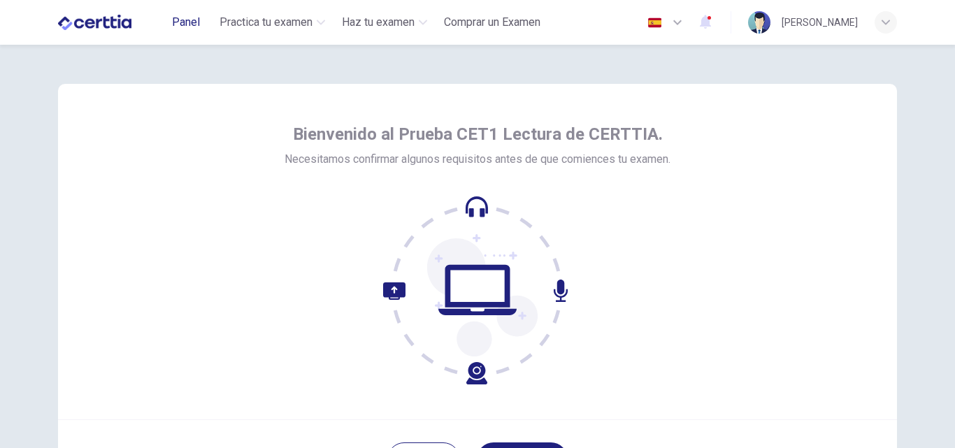
click at [187, 19] on span "Panel" at bounding box center [186, 22] width 28 height 17
